Goal: Use online tool/utility

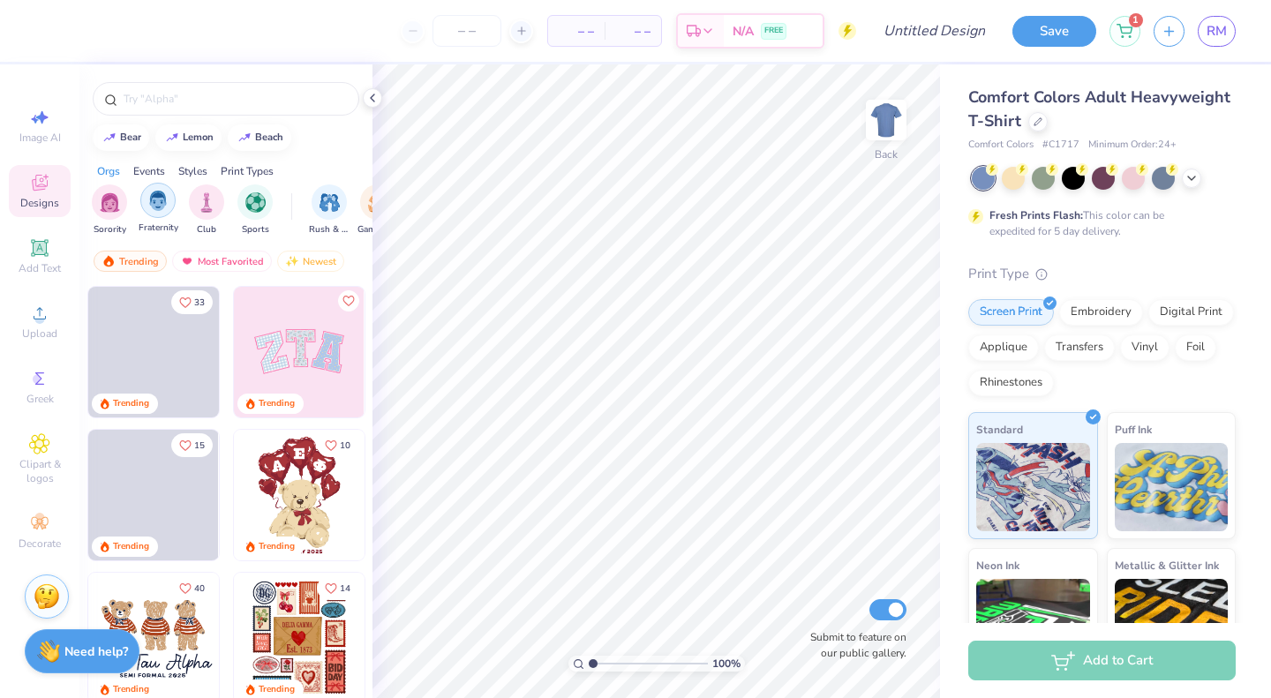
click at [163, 207] on img "filter for Fraternity" at bounding box center [157, 201] width 19 height 20
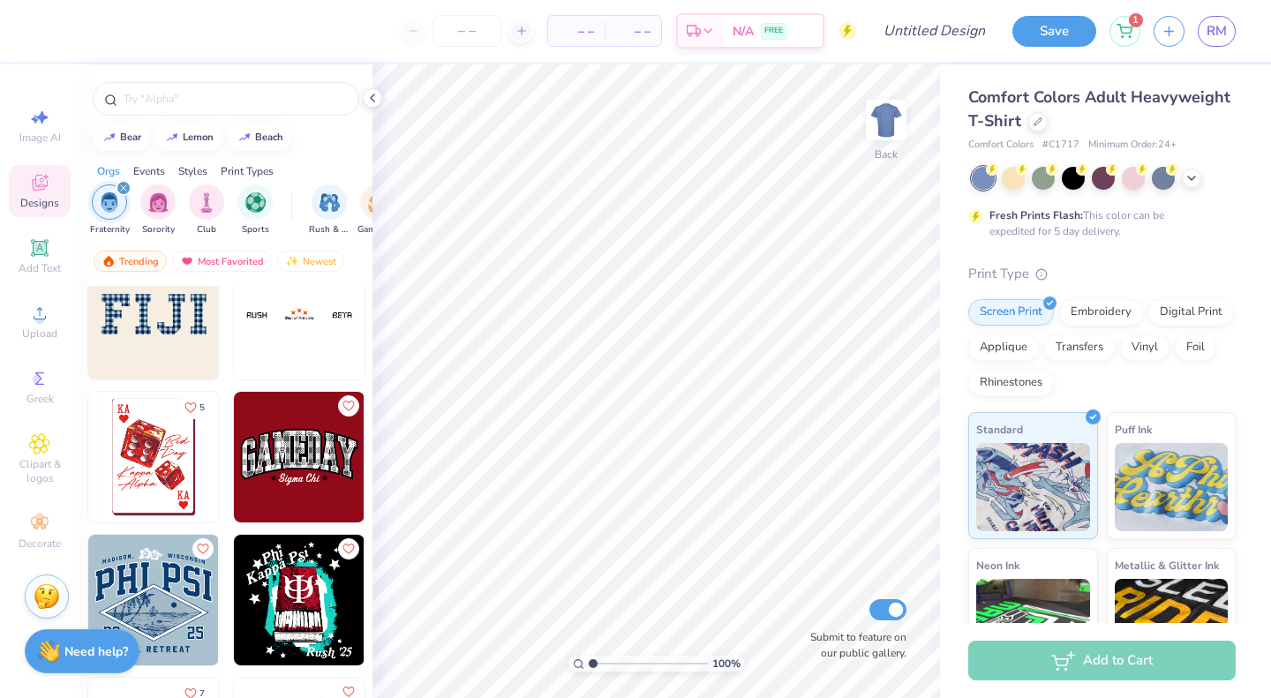
scroll to position [2469, 0]
click at [1065, 184] on div at bounding box center [1073, 176] width 23 height 23
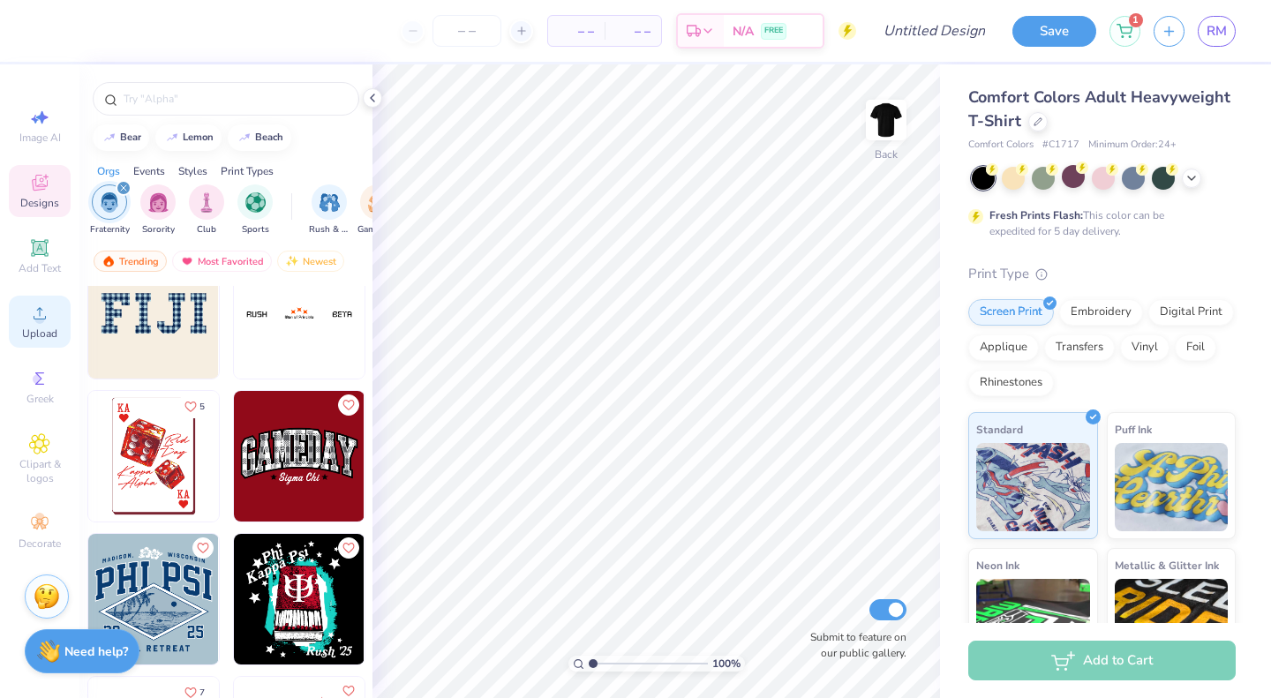
click at [48, 321] on icon at bounding box center [39, 313] width 21 height 21
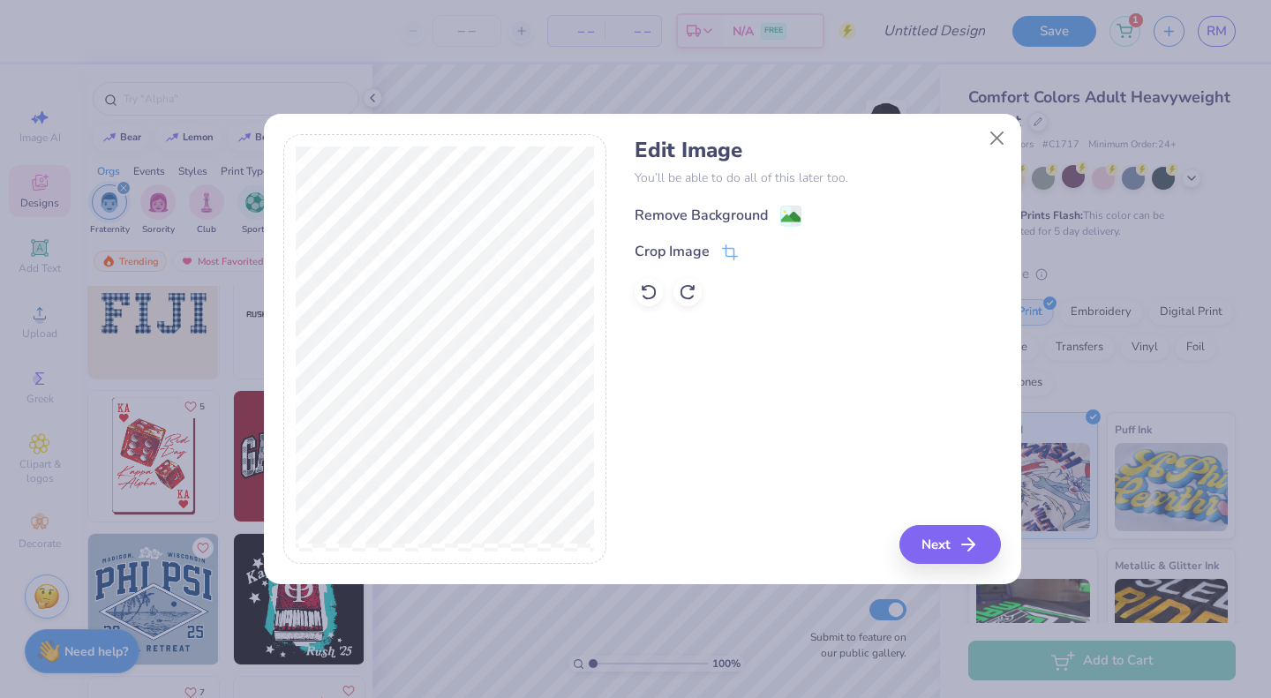
click at [694, 214] on div "Remove Background" at bounding box center [700, 215] width 133 height 21
click at [943, 543] on button "Next" at bounding box center [952, 544] width 101 height 39
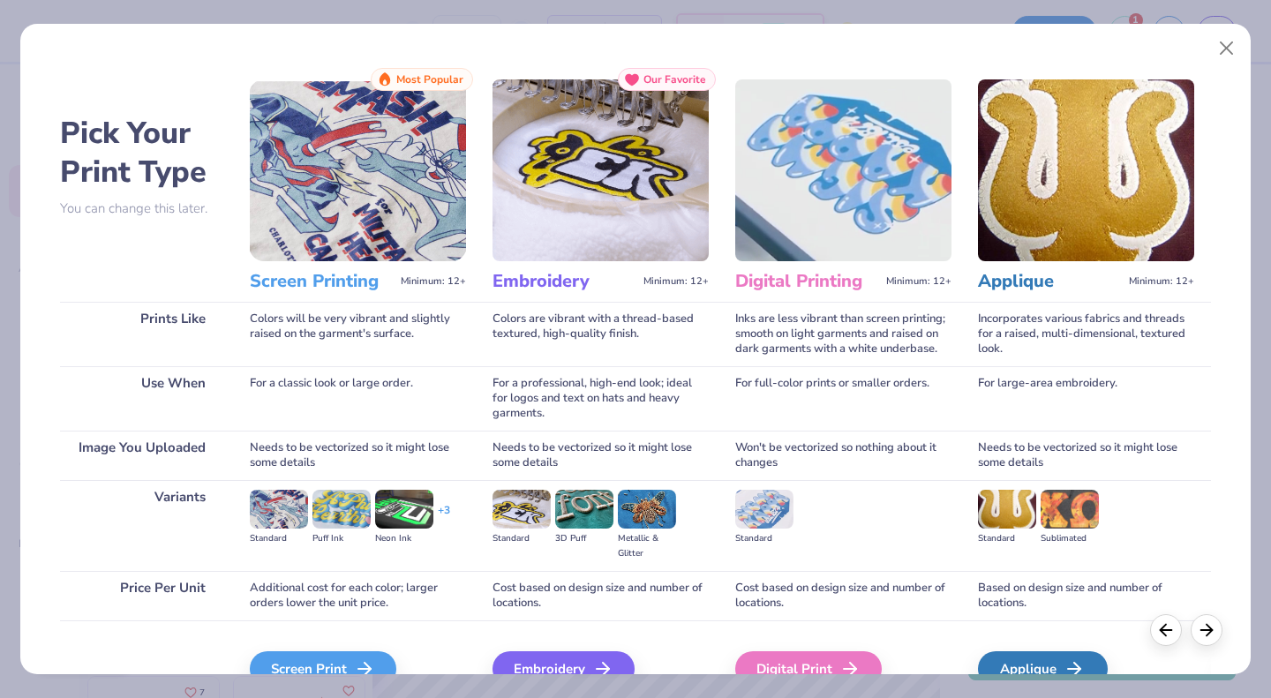
scroll to position [94, 0]
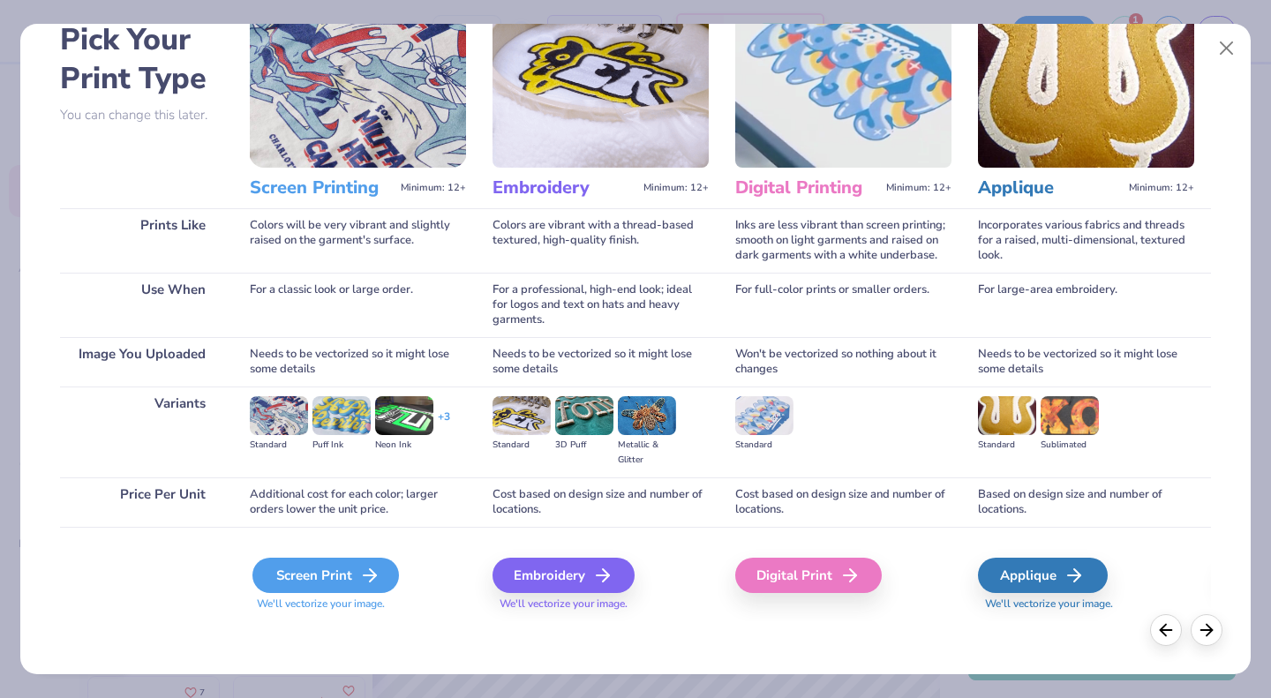
click at [354, 564] on div "Screen Print" at bounding box center [325, 575] width 146 height 35
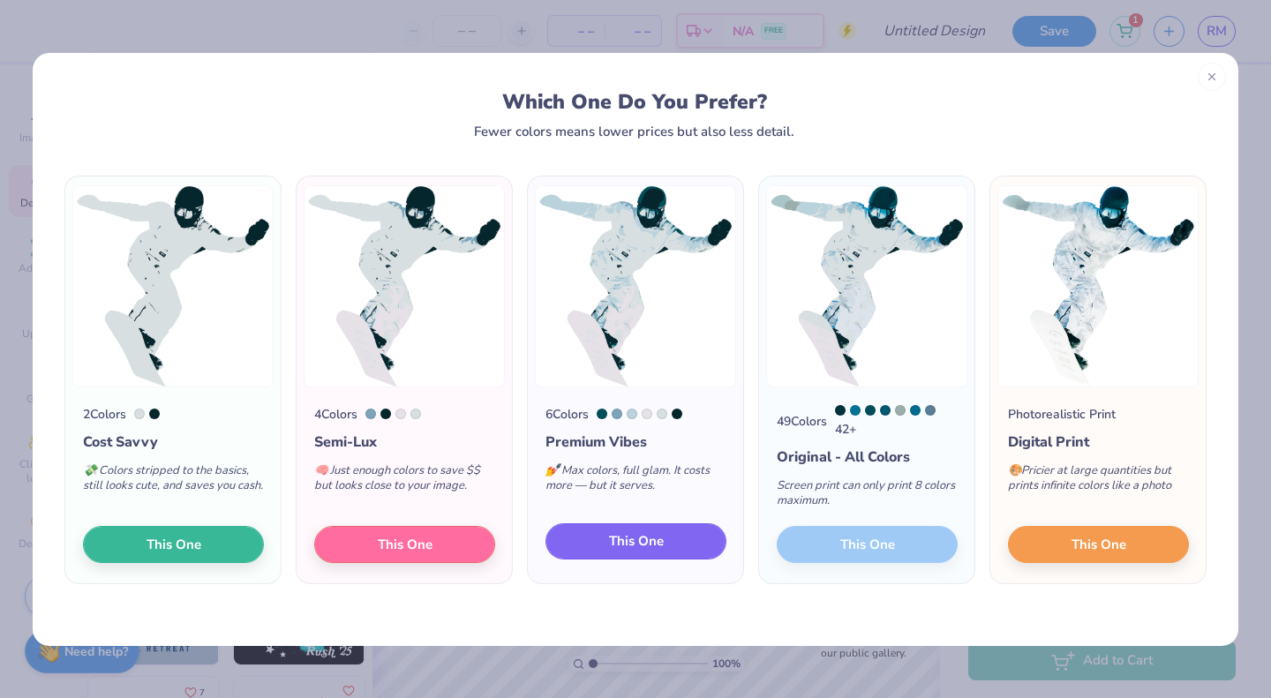
click at [653, 548] on span "This One" at bounding box center [636, 541] width 55 height 20
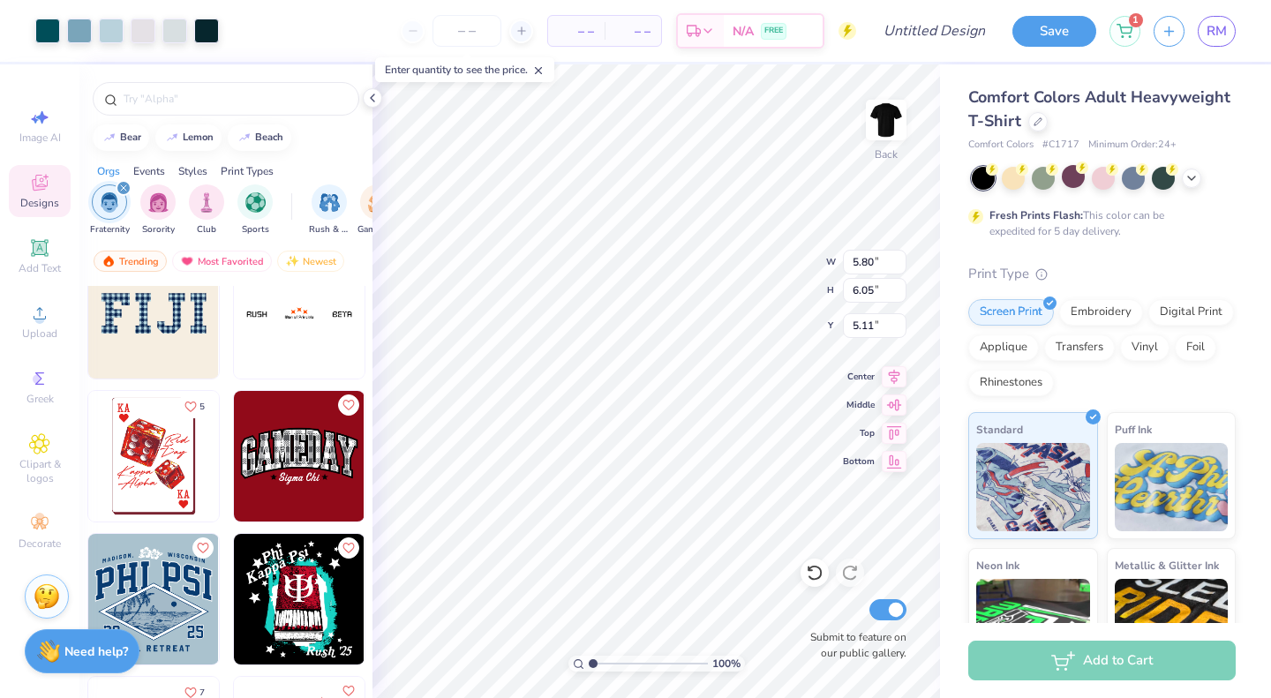
type input "5.80"
type input "6.05"
type input "8.63"
click at [368, 100] on icon at bounding box center [372, 98] width 14 height 14
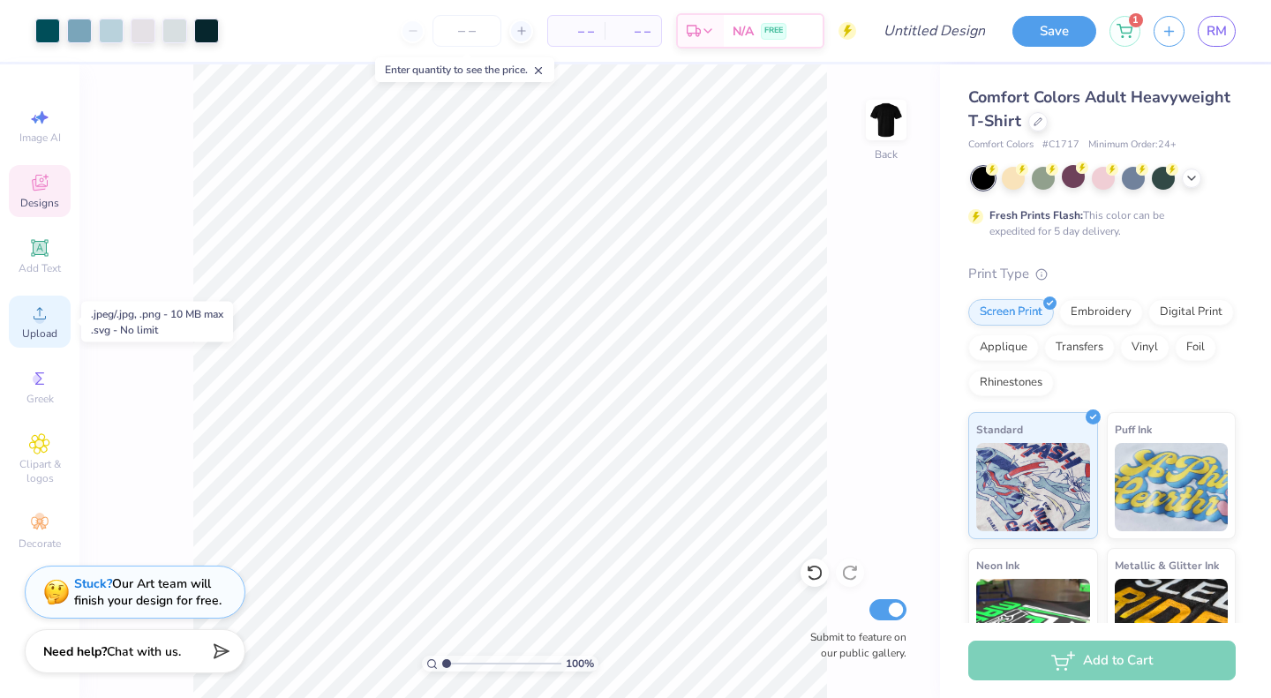
click at [46, 328] on span "Upload" at bounding box center [39, 334] width 35 height 14
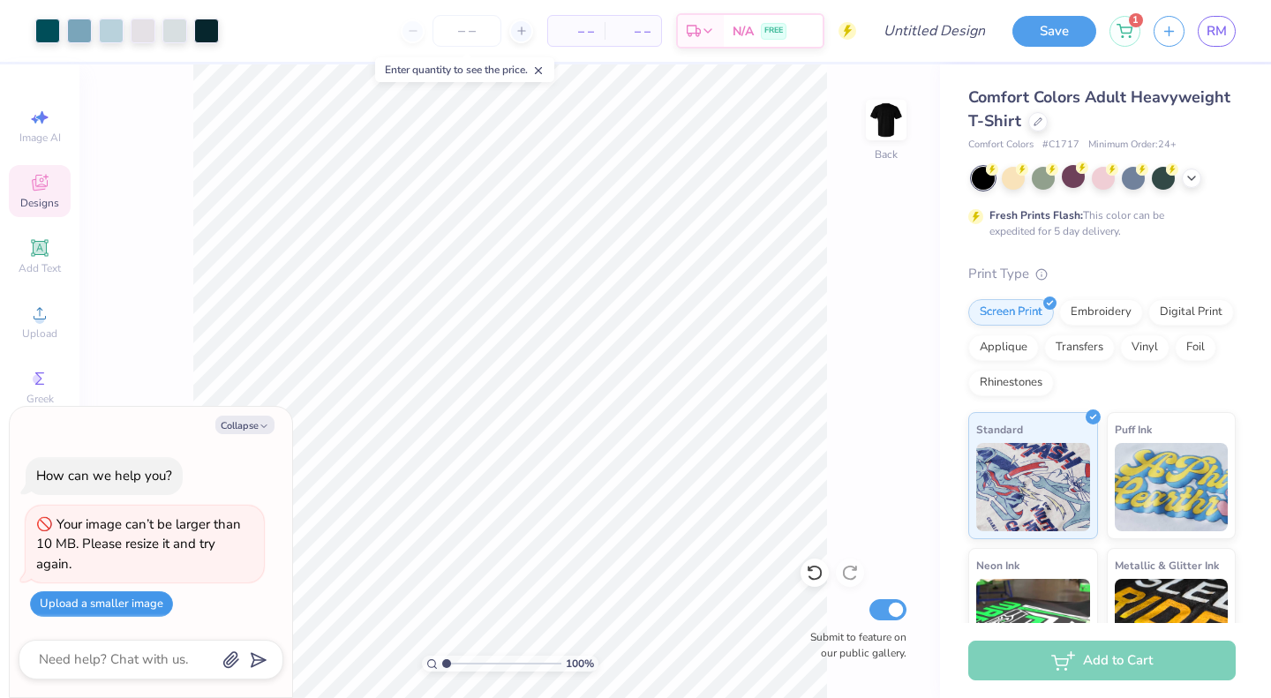
click at [118, 604] on button "Upload a smaller image" at bounding box center [101, 604] width 143 height 26
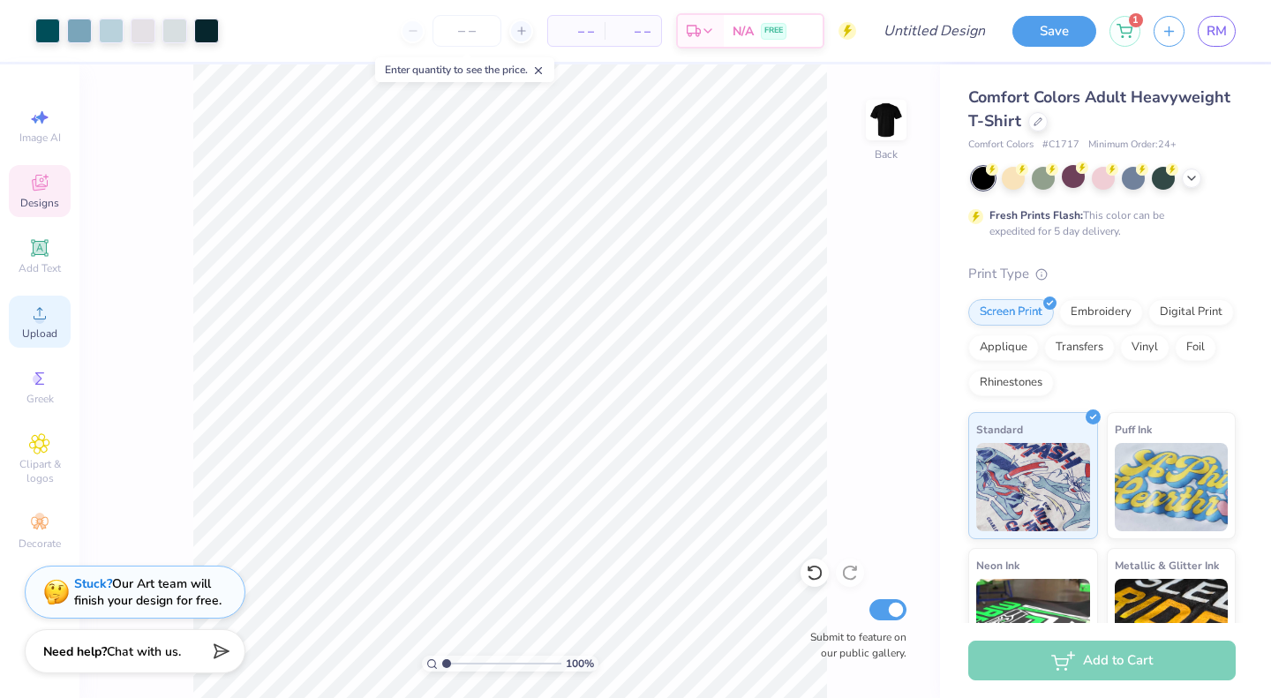
click at [40, 325] on div "Upload" at bounding box center [40, 322] width 62 height 52
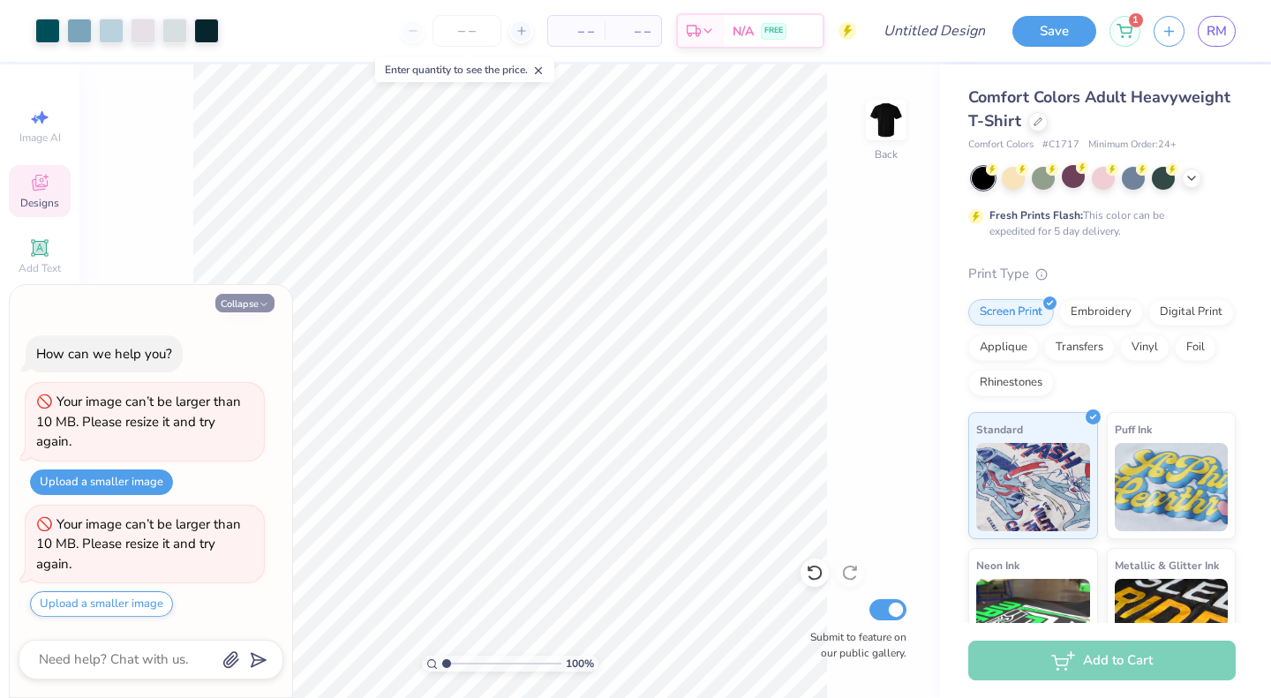
click at [248, 305] on button "Collapse" at bounding box center [244, 303] width 59 height 19
type textarea "x"
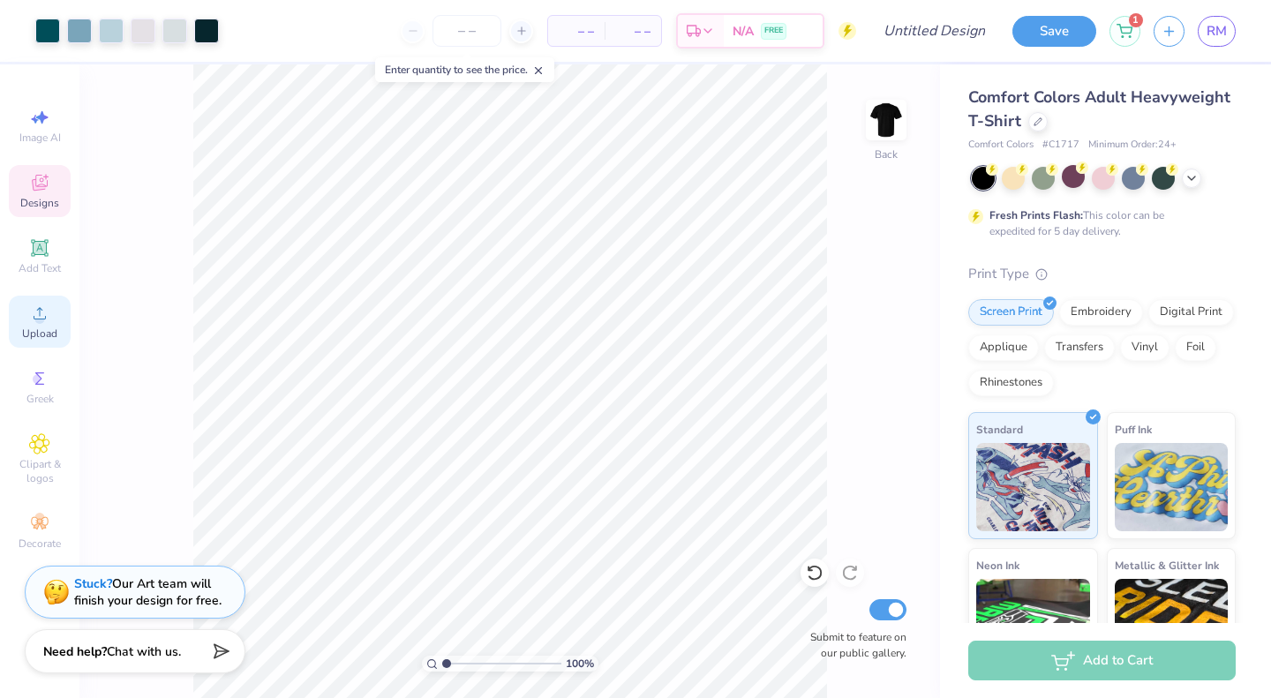
click at [40, 318] on circle at bounding box center [39, 319] width 10 height 10
